Goal: Task Accomplishment & Management: Manage account settings

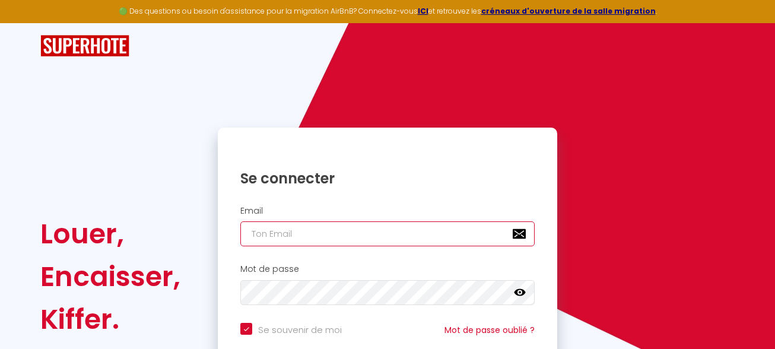
type input "[EMAIL_ADDRESS][DOMAIN_NAME]"
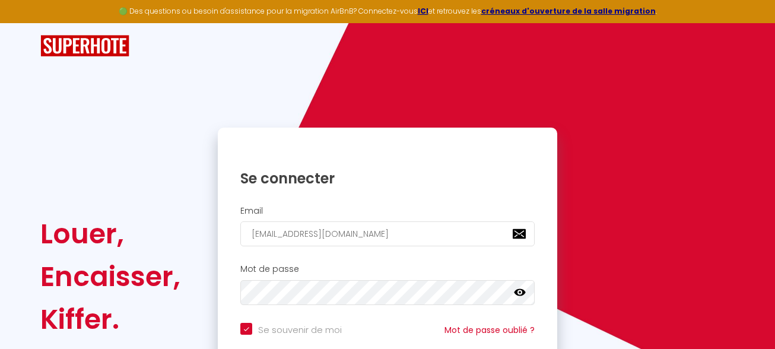
click at [522, 291] on icon at bounding box center [520, 293] width 12 height 12
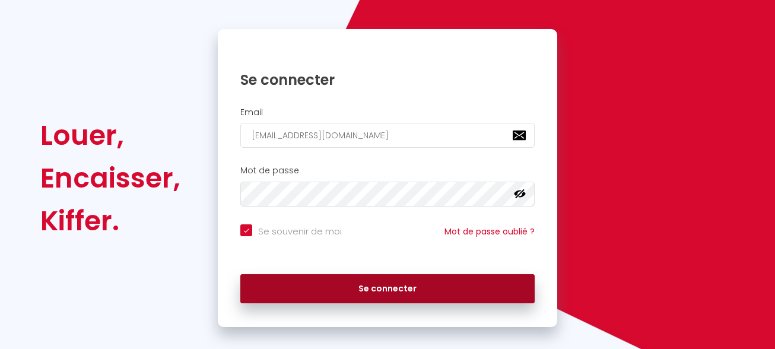
scroll to position [112, 0]
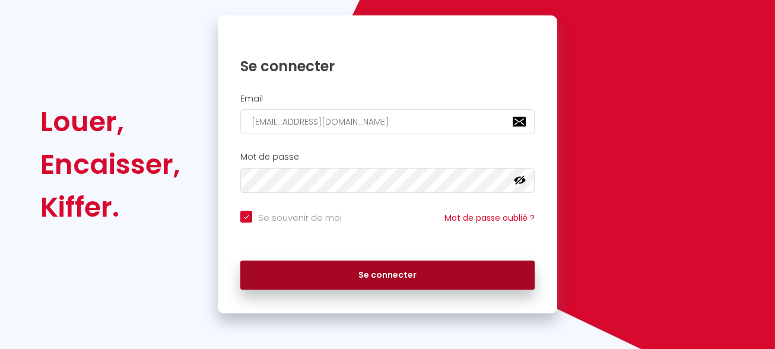
click at [407, 271] on button "Se connecter" at bounding box center [387, 276] width 294 height 30
checkbox input "true"
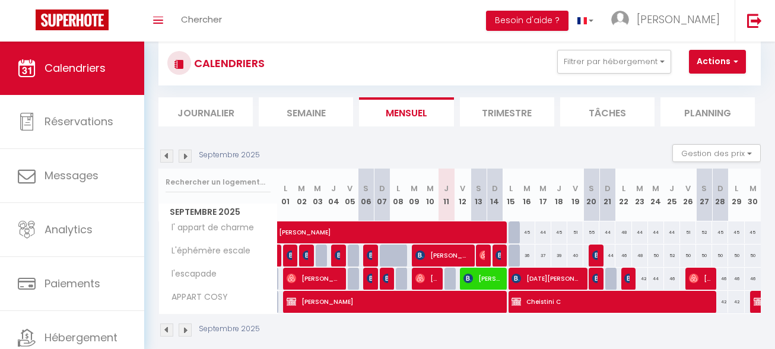
scroll to position [49, 0]
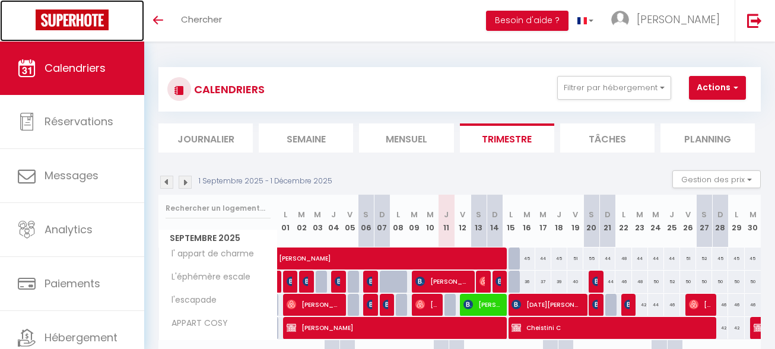
click at [8, 23] on link at bounding box center [72, 21] width 144 height 42
click at [15, 21] on link at bounding box center [72, 21] width 144 height 42
click at [23, 15] on link at bounding box center [72, 21] width 144 height 42
click at [16, 24] on link at bounding box center [72, 21] width 144 height 42
